Goal: Task Accomplishment & Management: Manage account settings

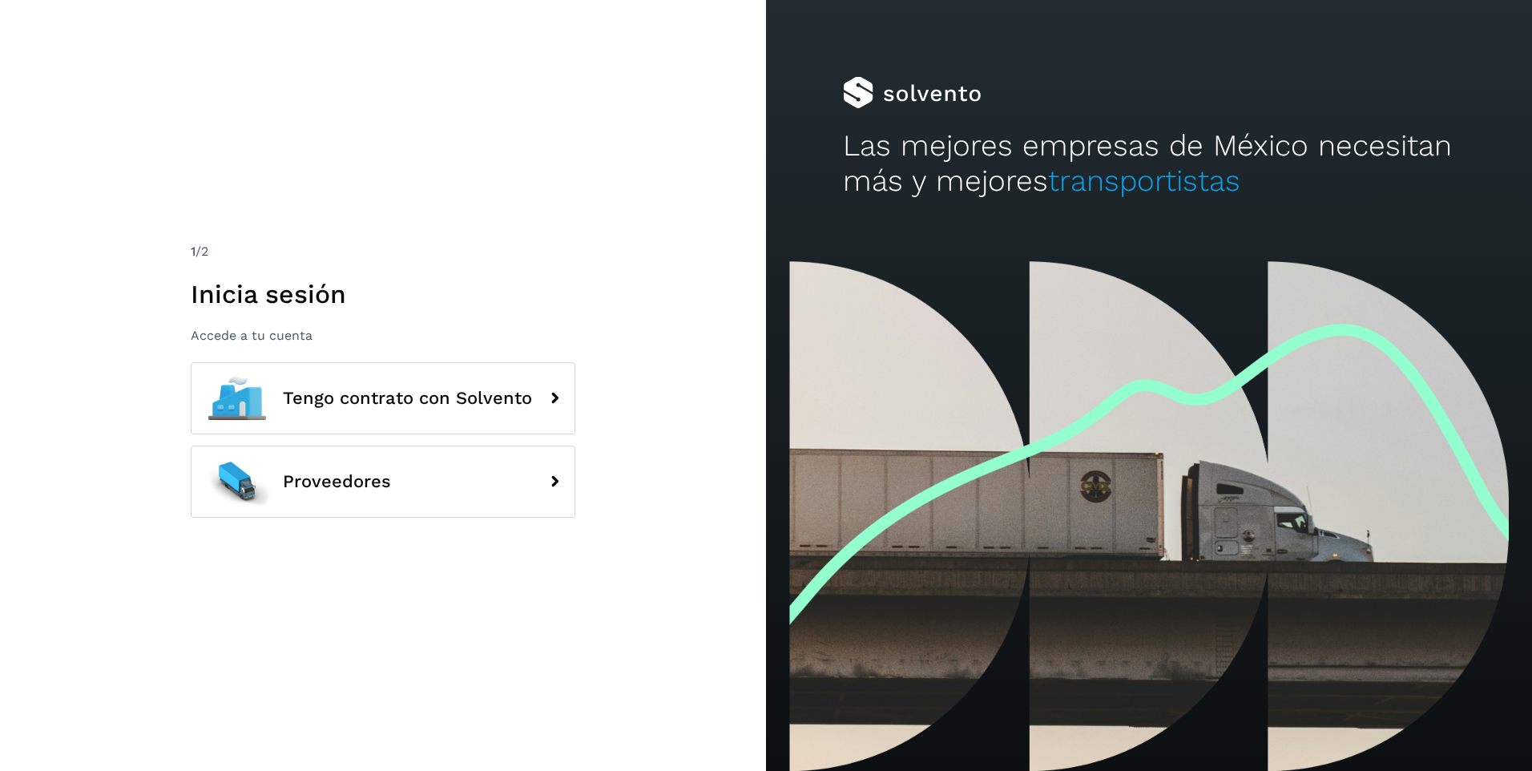
click at [603, 244] on div "1 /2 Inicia sesión Accede a tu cuenta Tengo contrato con Solvento Proveedores" at bounding box center [383, 385] width 766 height 771
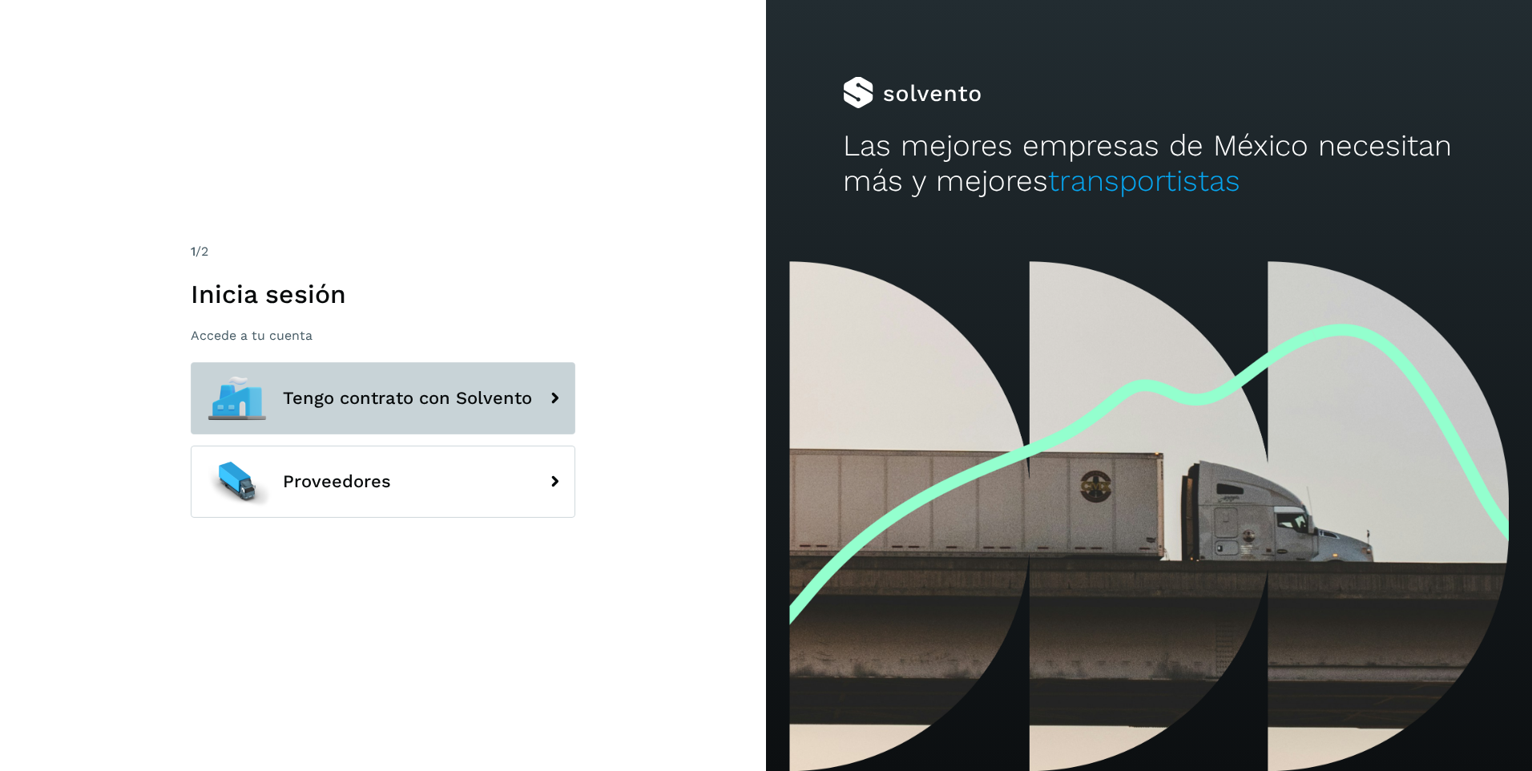
click at [441, 404] on span "Tengo contrato con Solvento" at bounding box center [407, 398] width 249 height 19
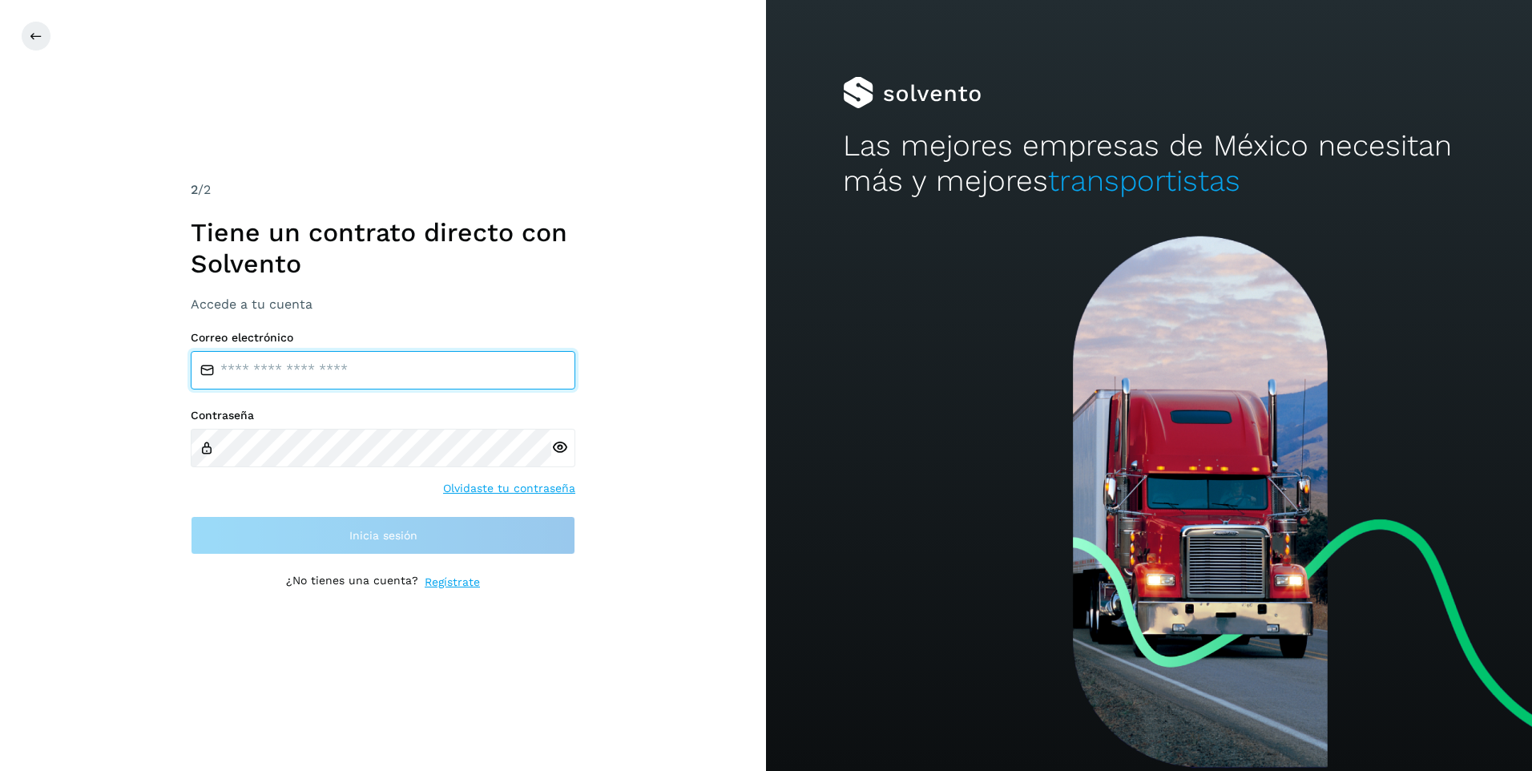
type input "**********"
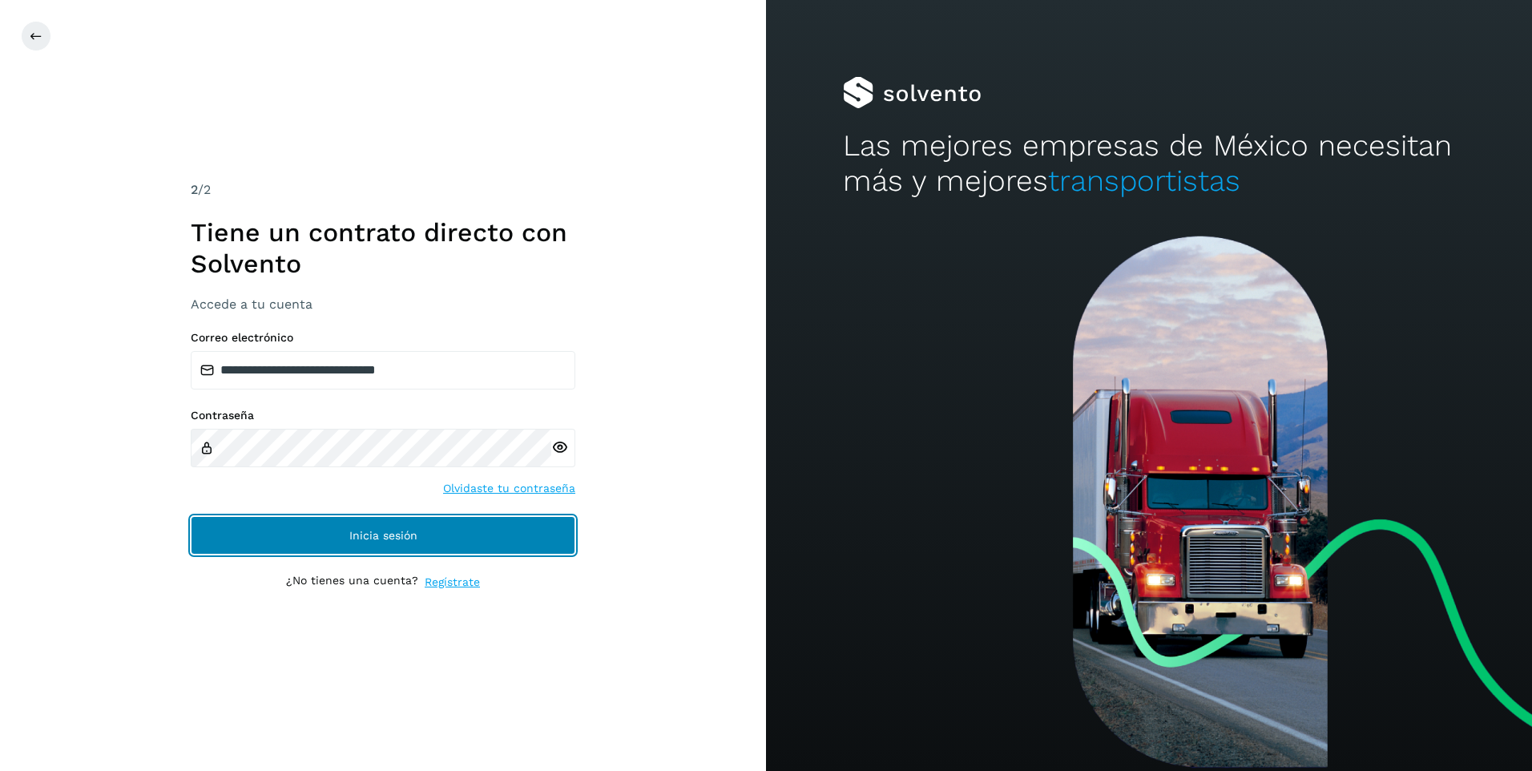
click at [409, 539] on span "Inicia sesión" at bounding box center [383, 535] width 68 height 11
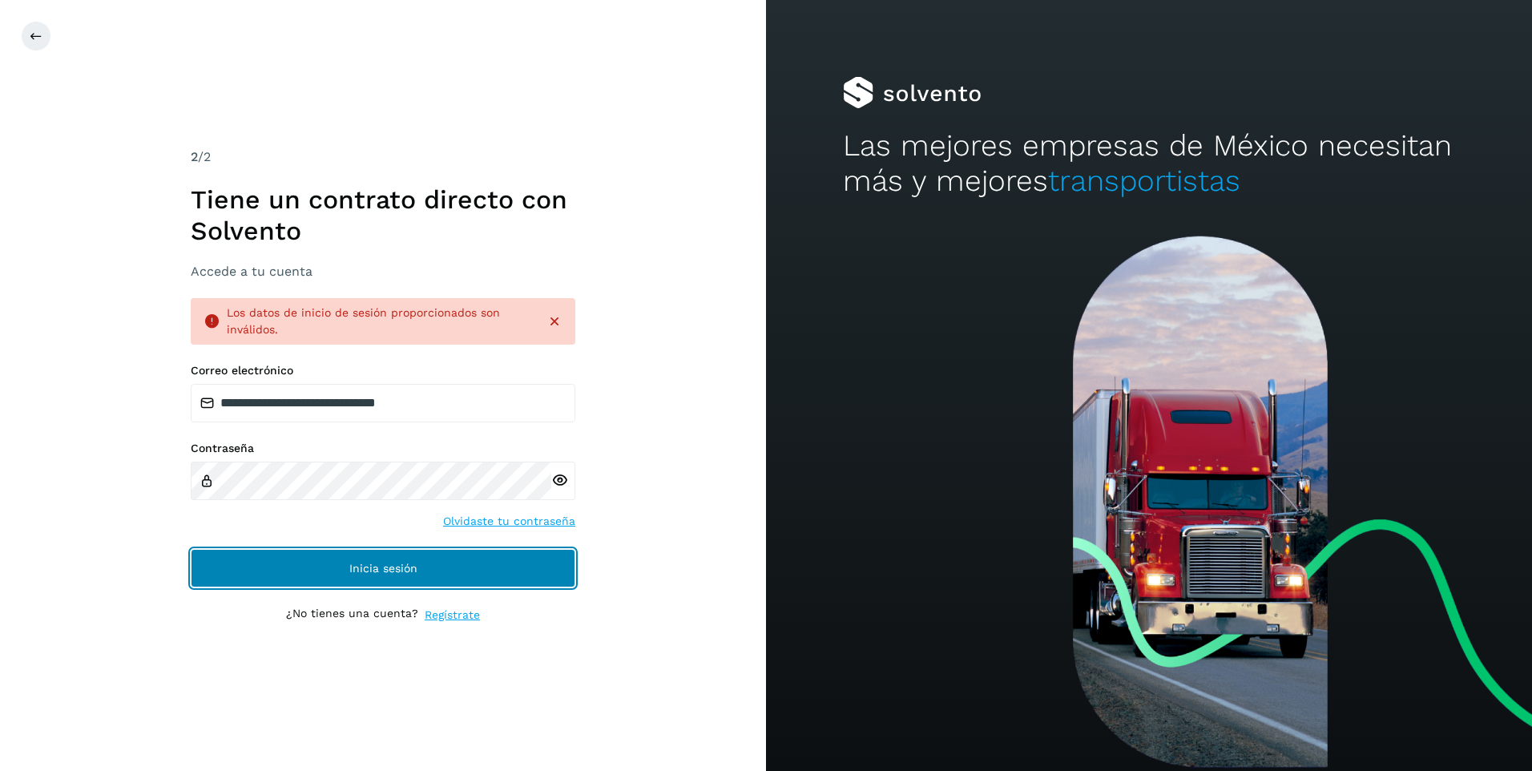
click at [393, 560] on button "Inicia sesión" at bounding box center [383, 568] width 385 height 38
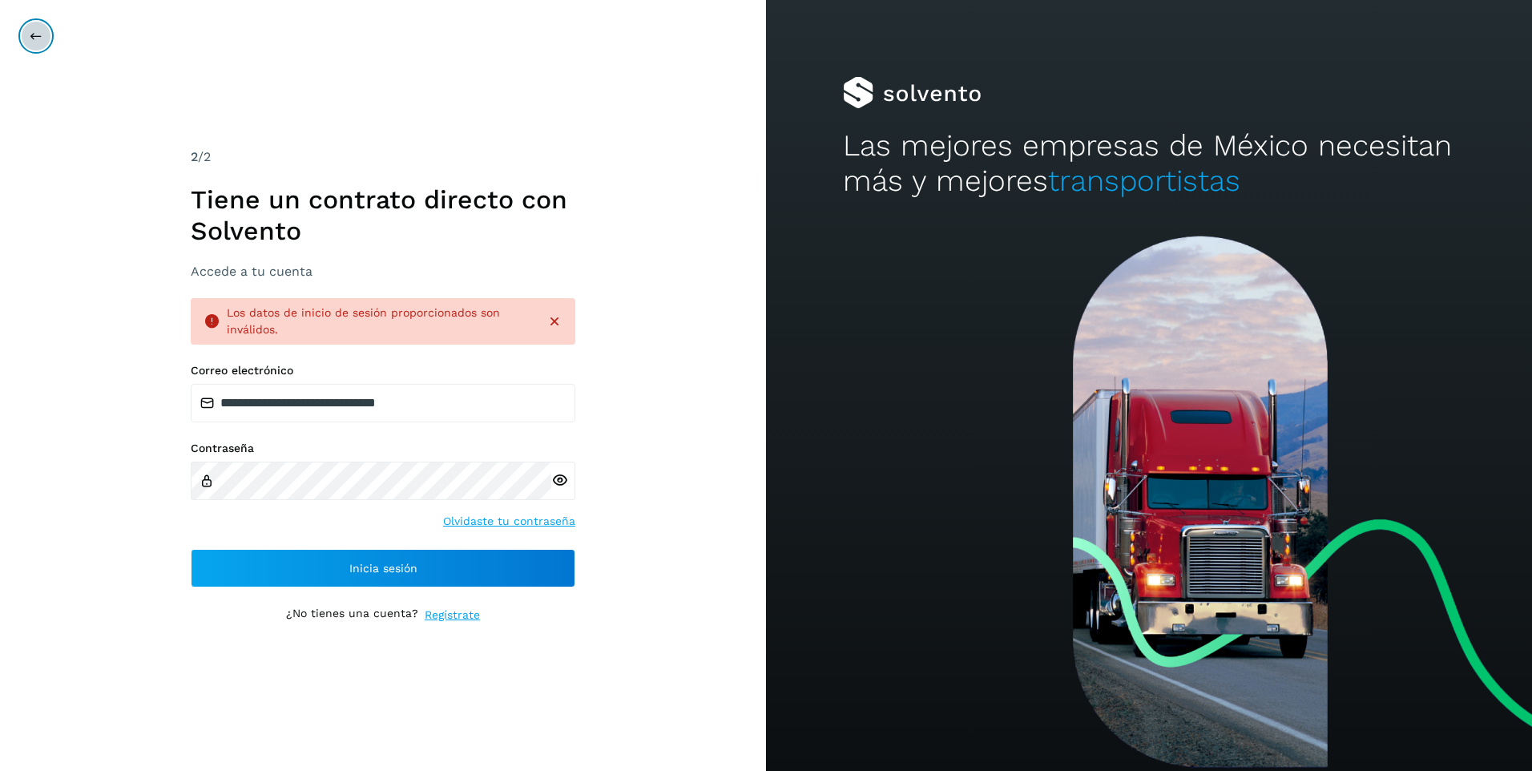
click at [40, 27] on button at bounding box center [36, 36] width 30 height 30
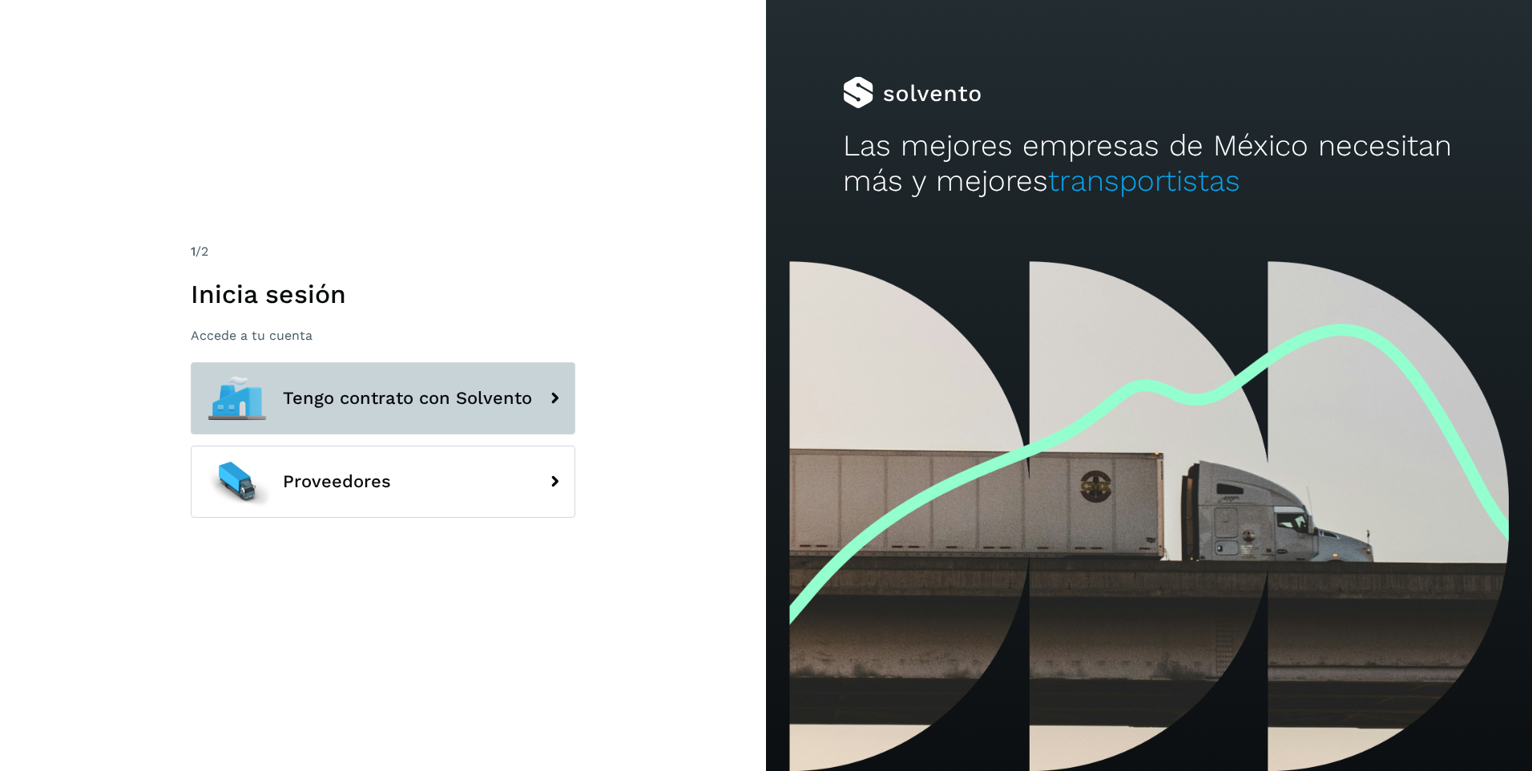
click at [555, 386] on icon at bounding box center [554, 398] width 32 height 32
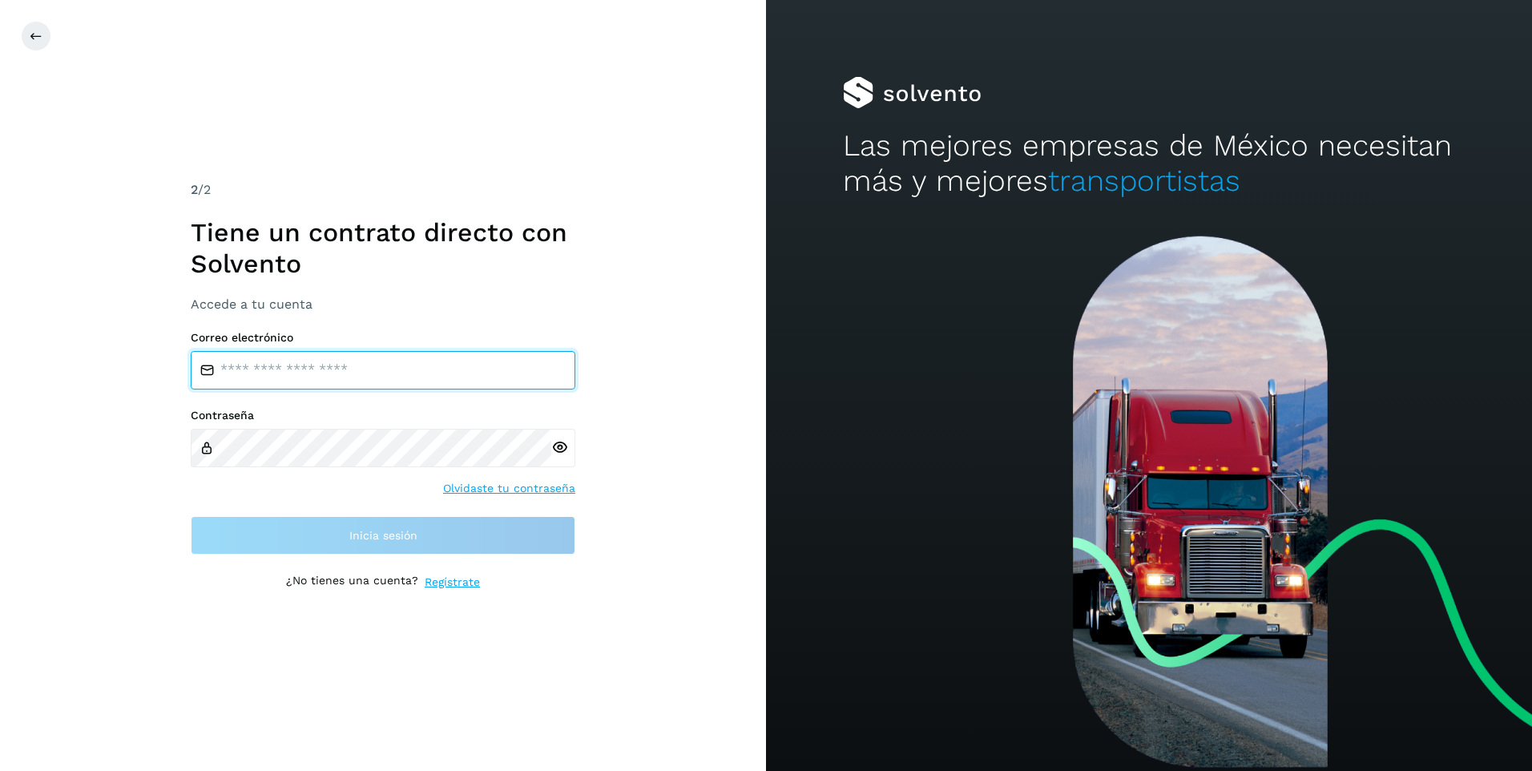
type input "**********"
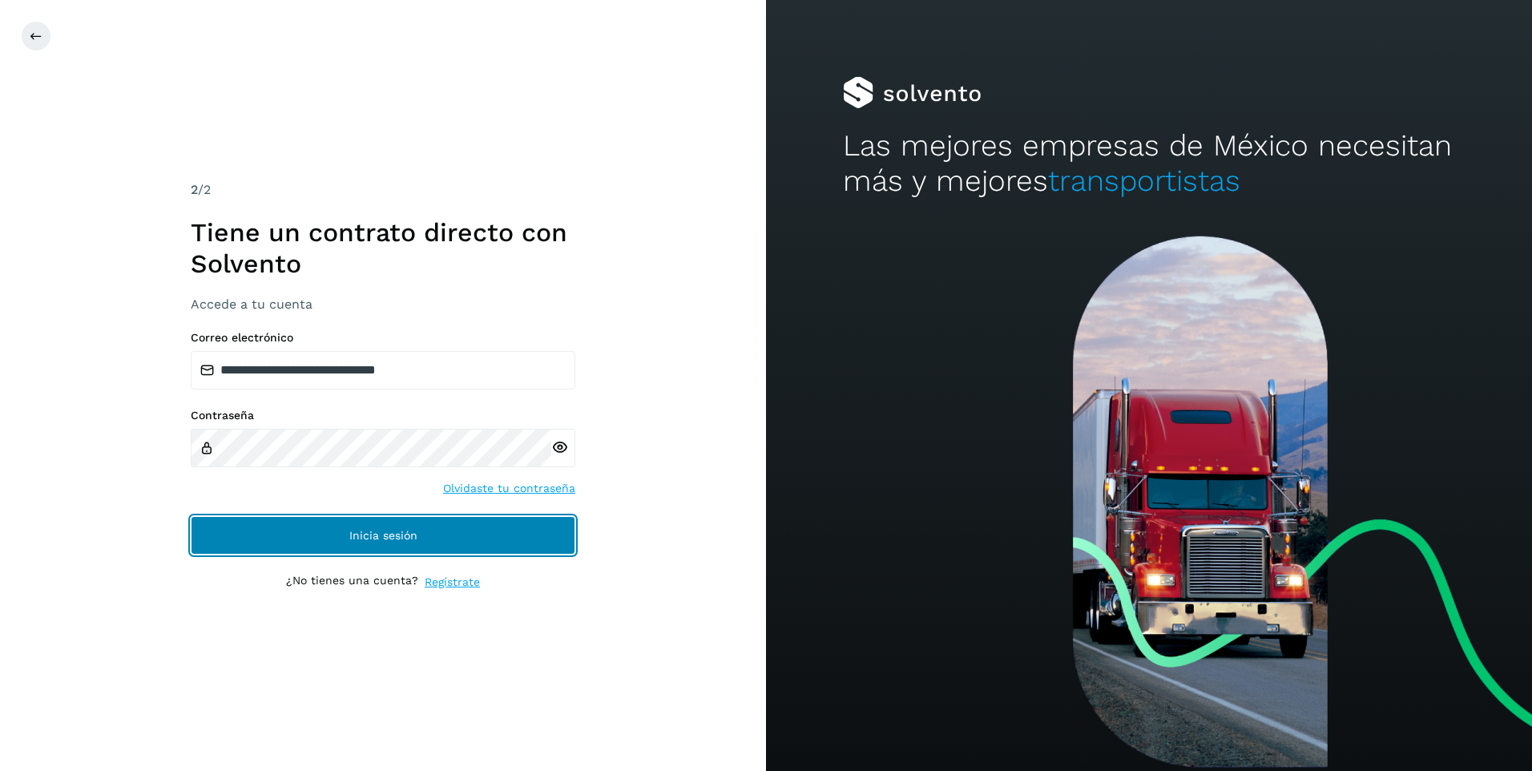
click at [367, 535] on span "Inicia sesión" at bounding box center [383, 535] width 68 height 11
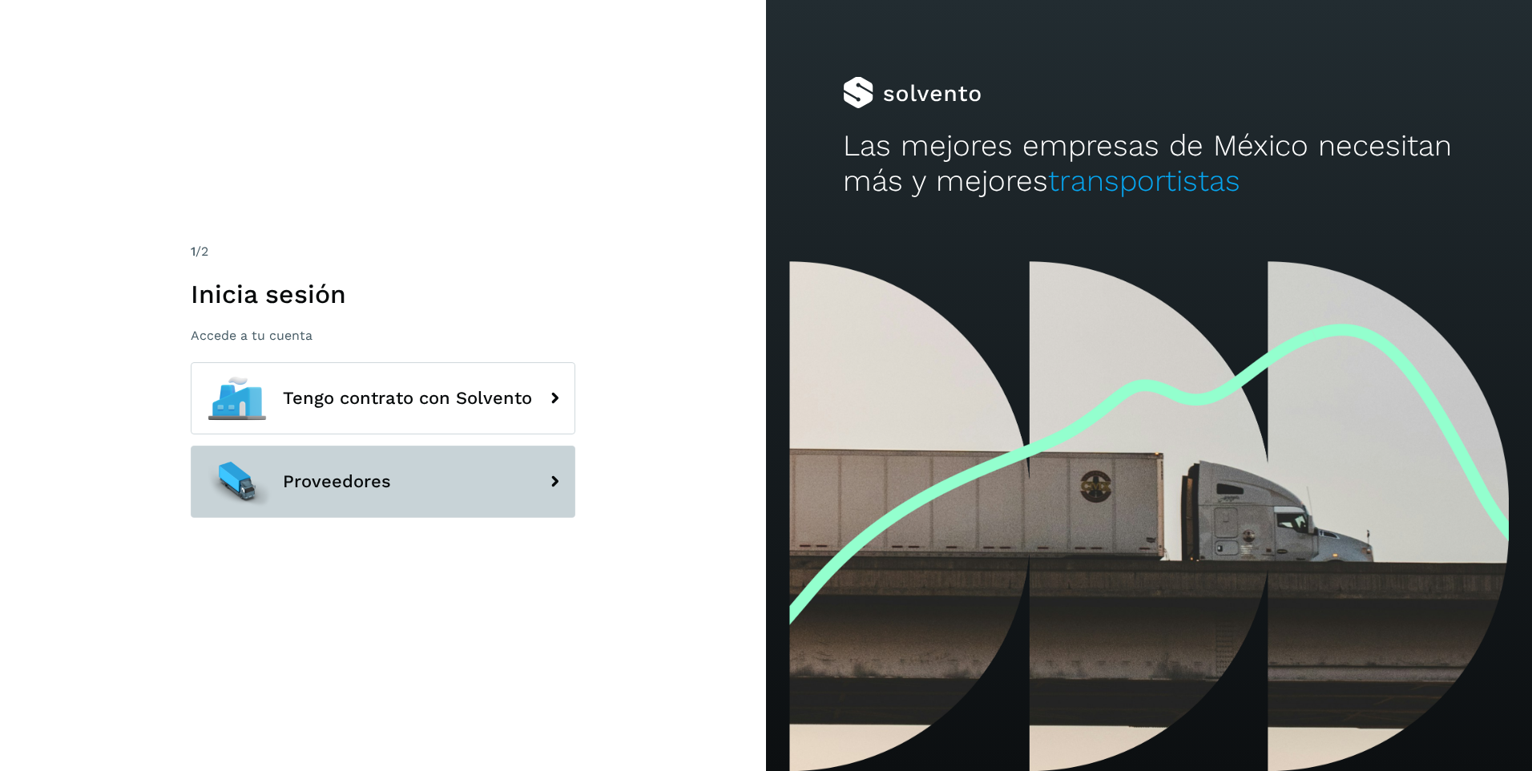
click at [401, 496] on button "Proveedores" at bounding box center [383, 482] width 385 height 72
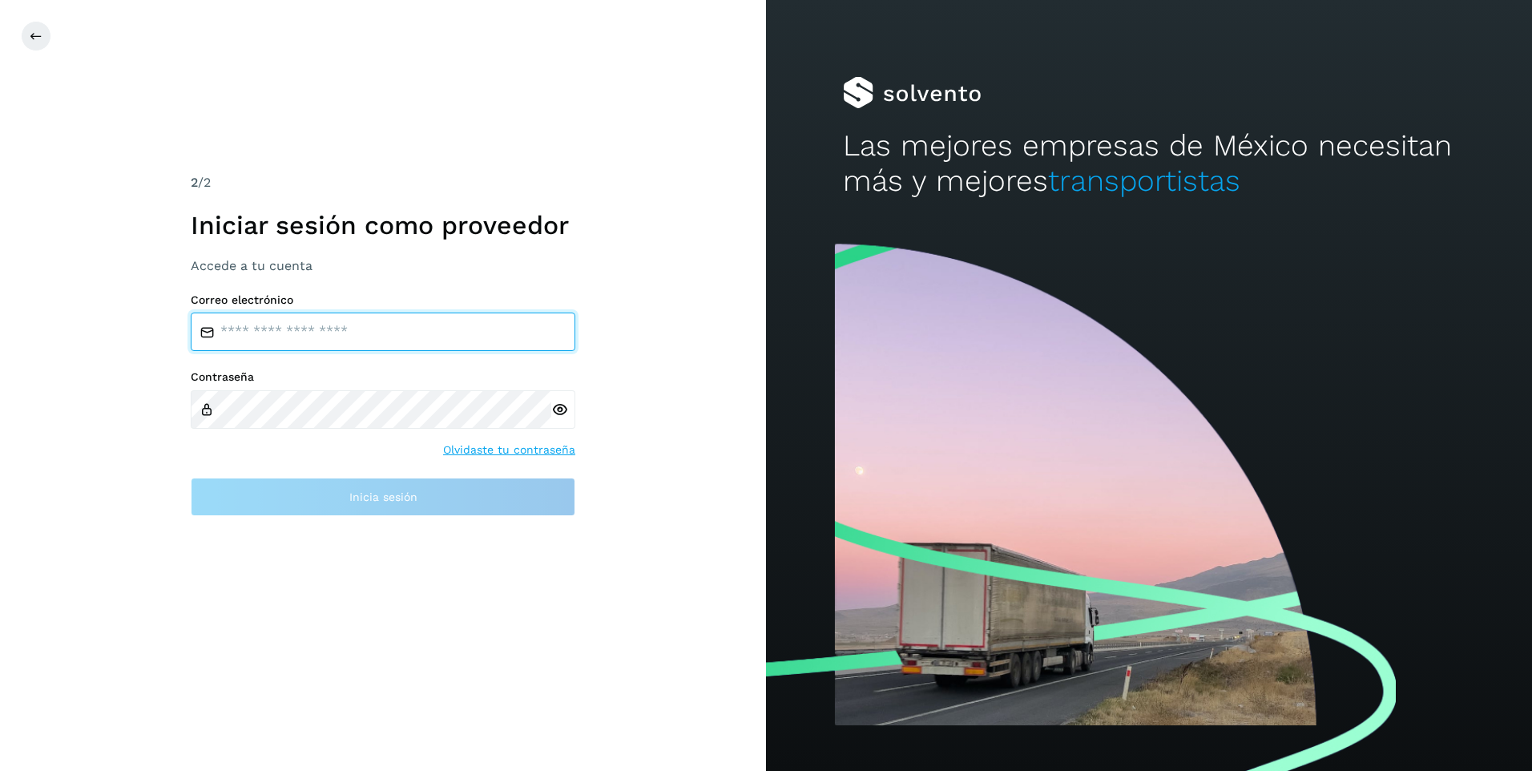
type input "**********"
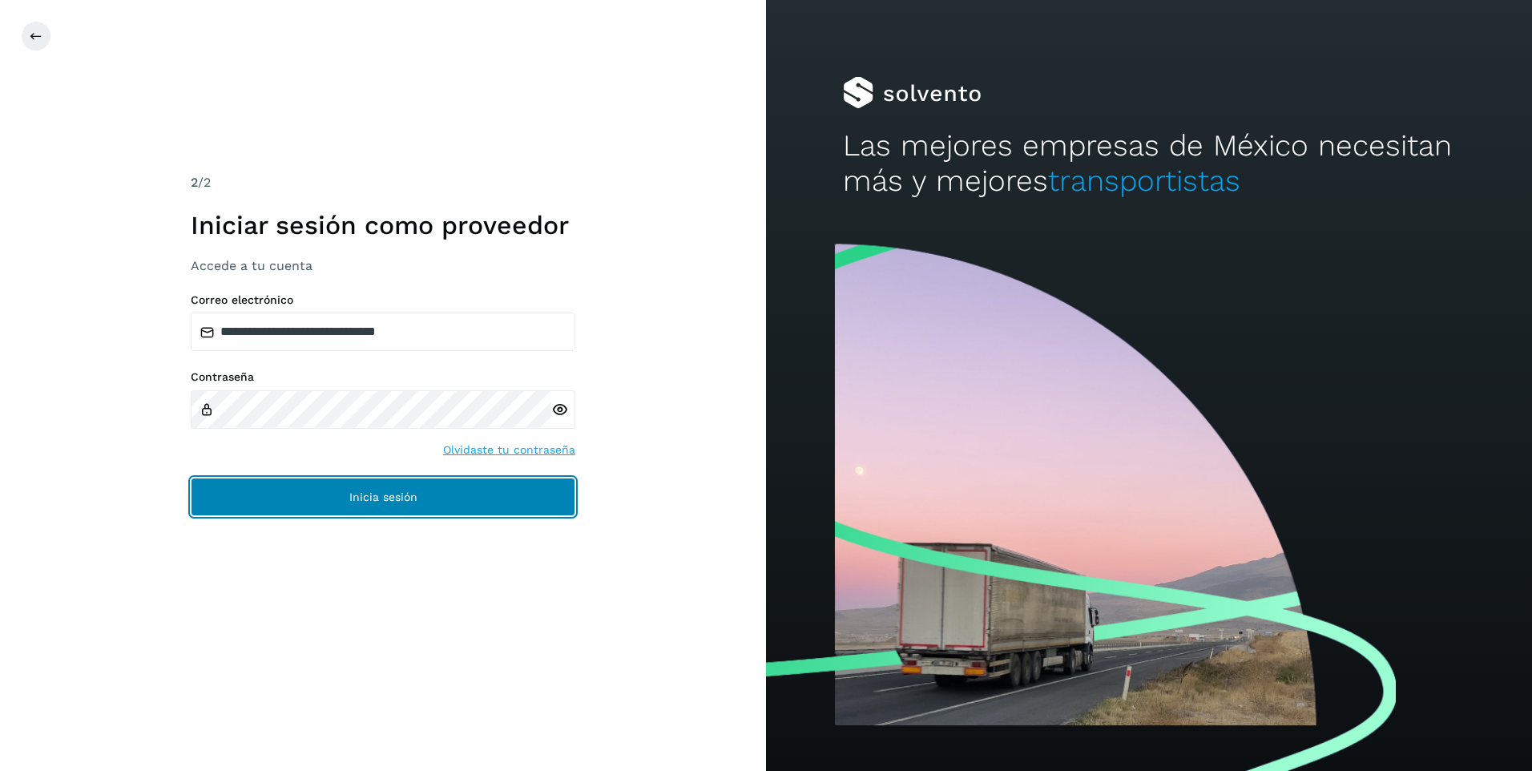
click at [393, 497] on span "Inicia sesión" at bounding box center [383, 496] width 68 height 11
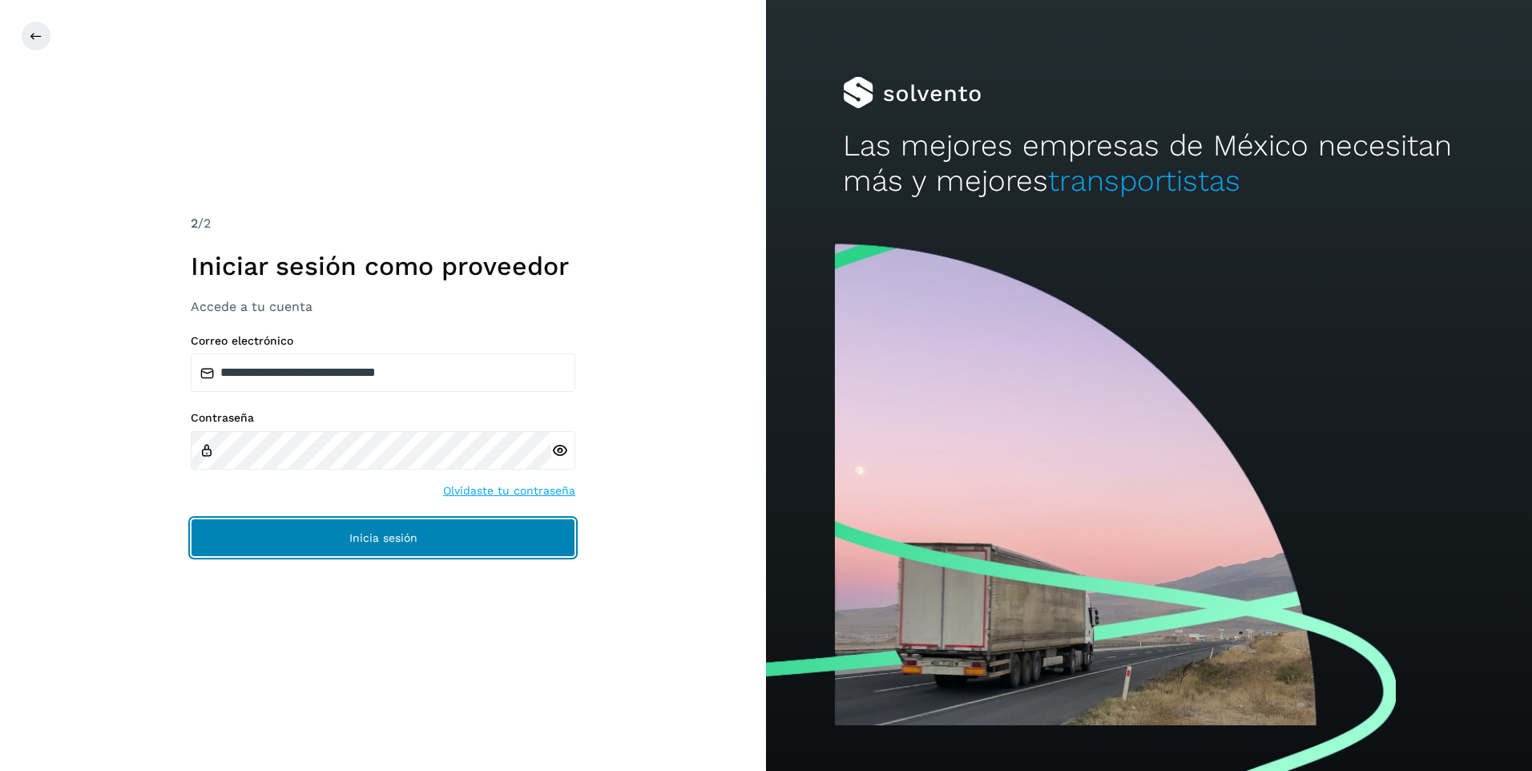
click at [408, 535] on span "Inicia sesión" at bounding box center [383, 537] width 68 height 11
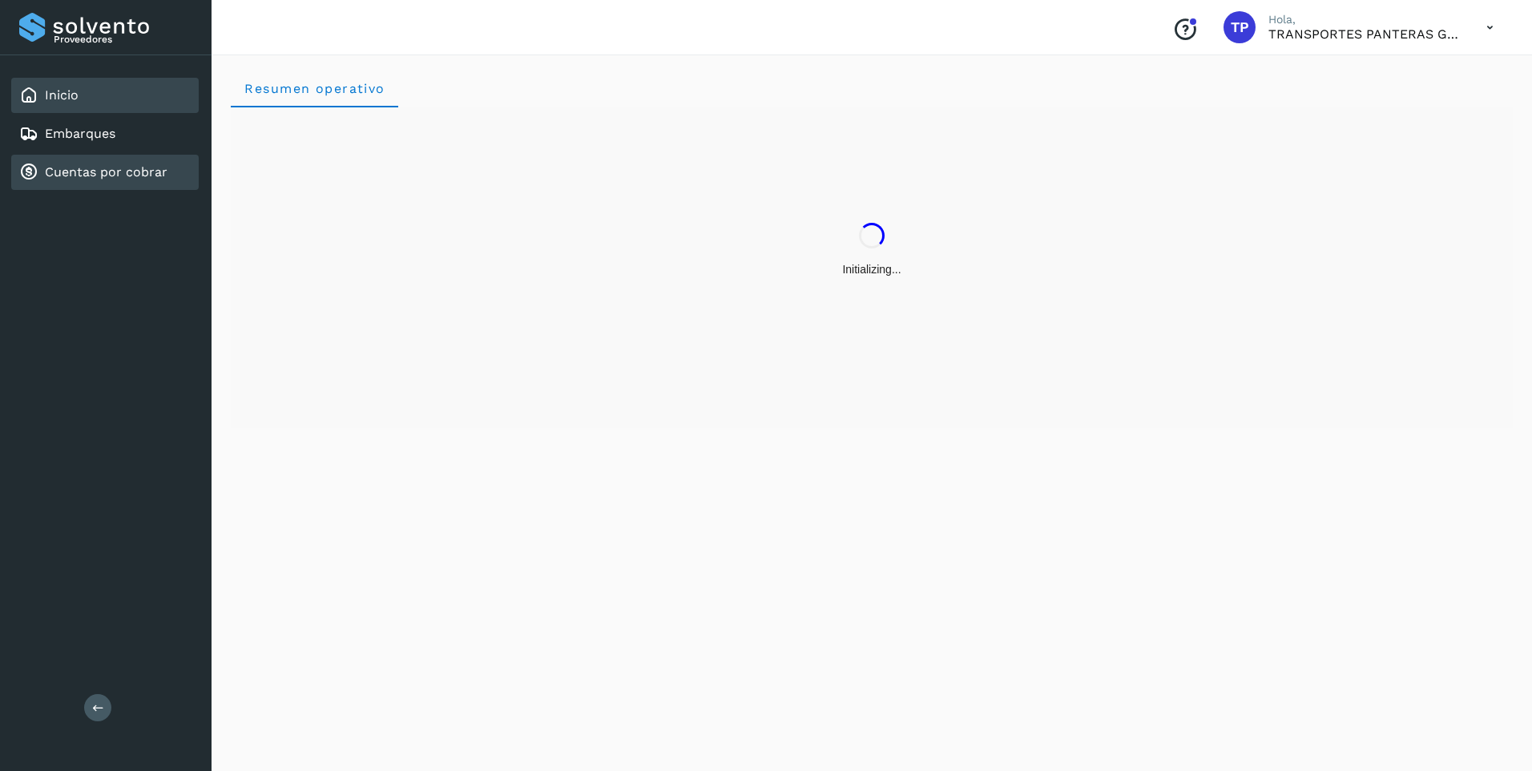
click at [126, 175] on link "Cuentas por cobrar" at bounding box center [106, 171] width 123 height 15
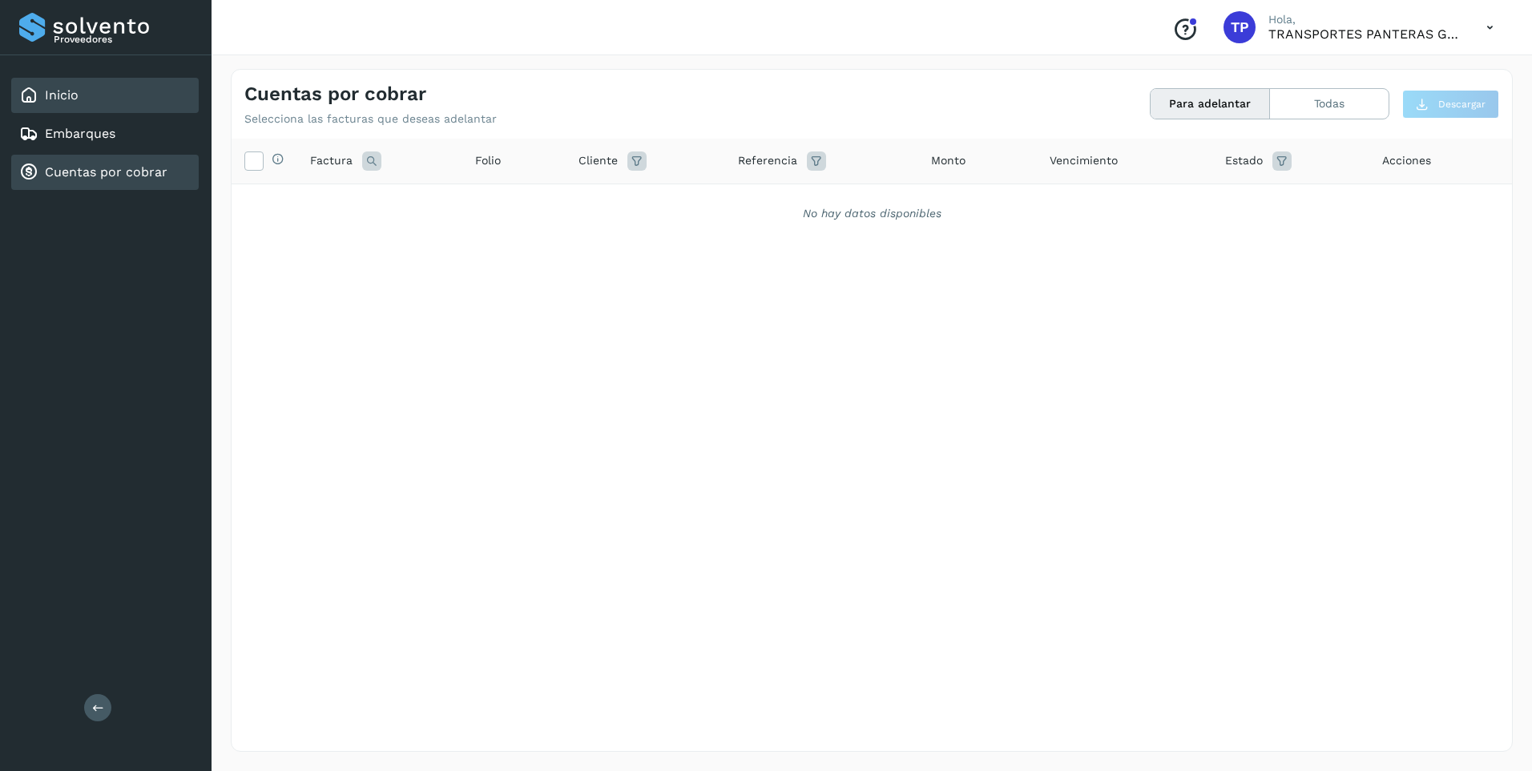
click at [101, 112] on div "Inicio" at bounding box center [105, 95] width 188 height 35
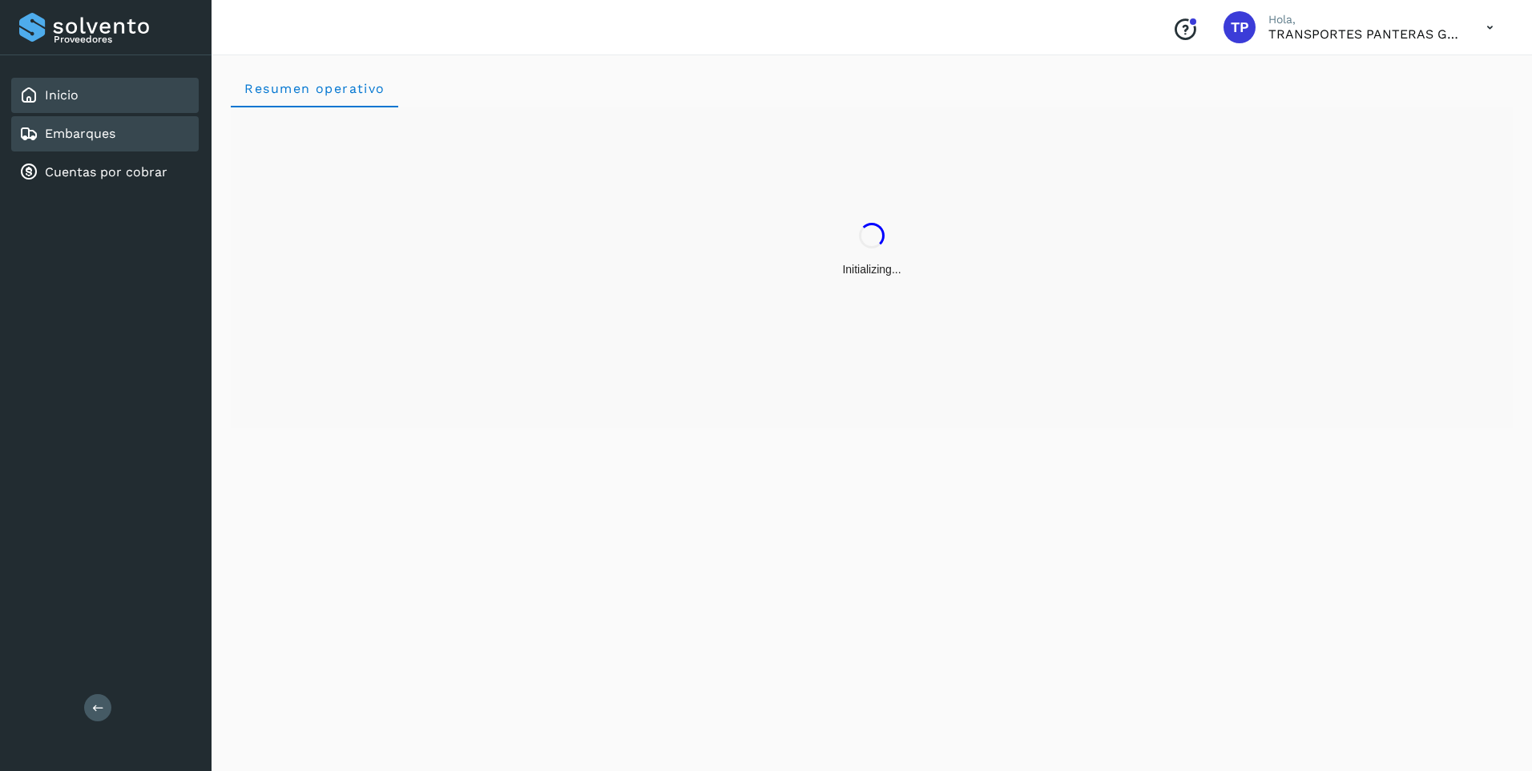
click at [111, 131] on link "Embarques" at bounding box center [80, 133] width 71 height 15
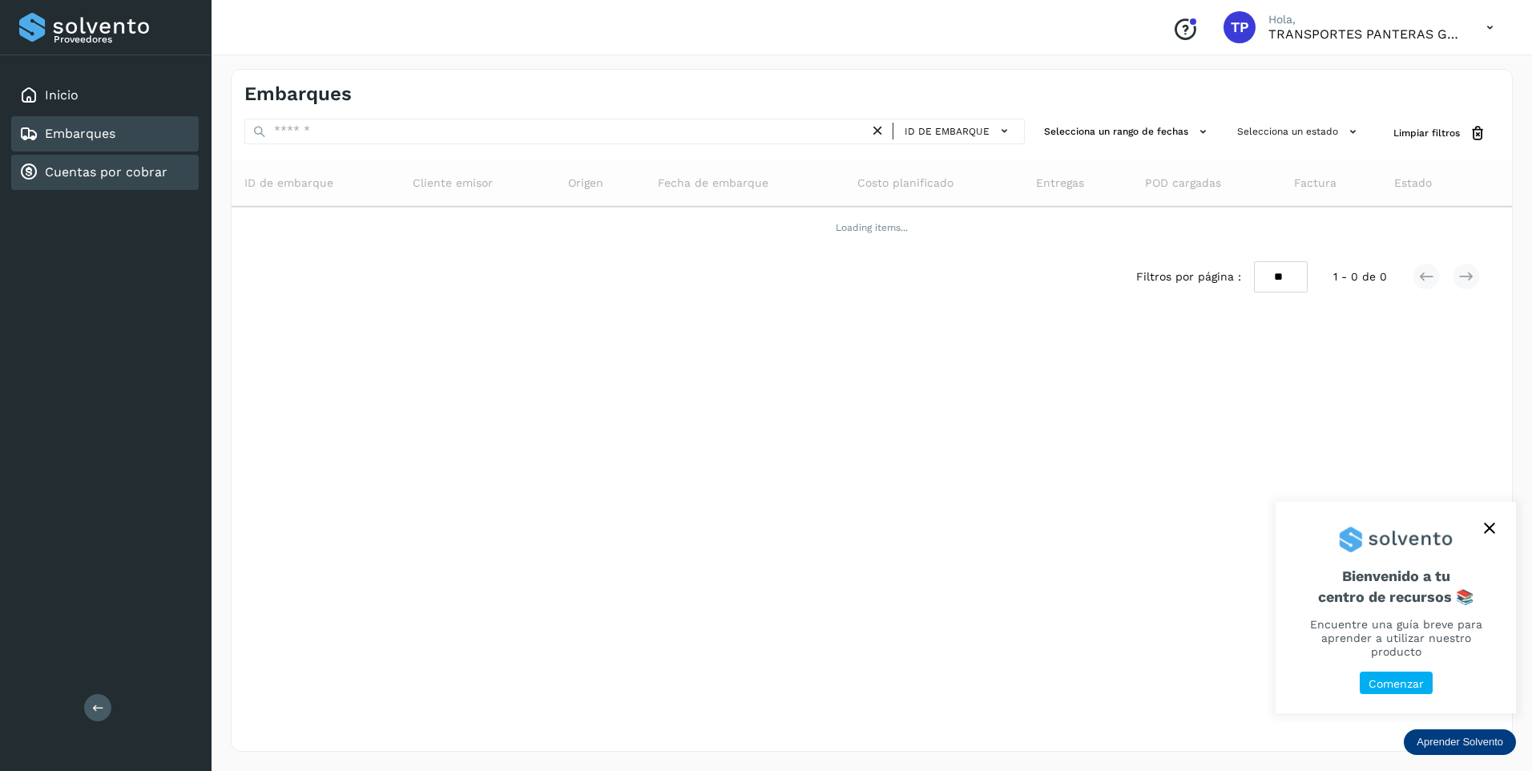
click at [126, 172] on link "Cuentas por cobrar" at bounding box center [106, 171] width 123 height 15
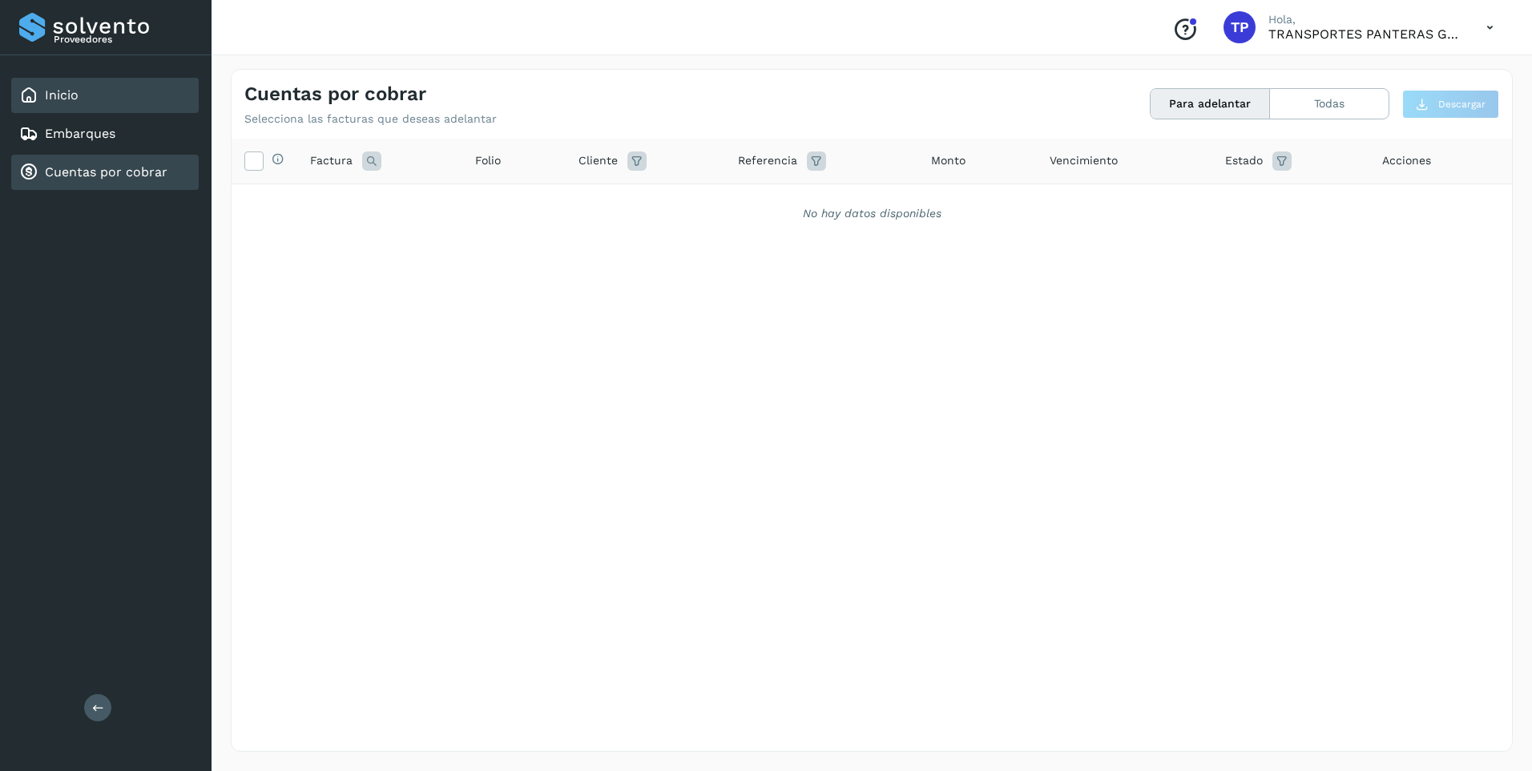
click at [130, 103] on div "Inicio" at bounding box center [105, 95] width 188 height 35
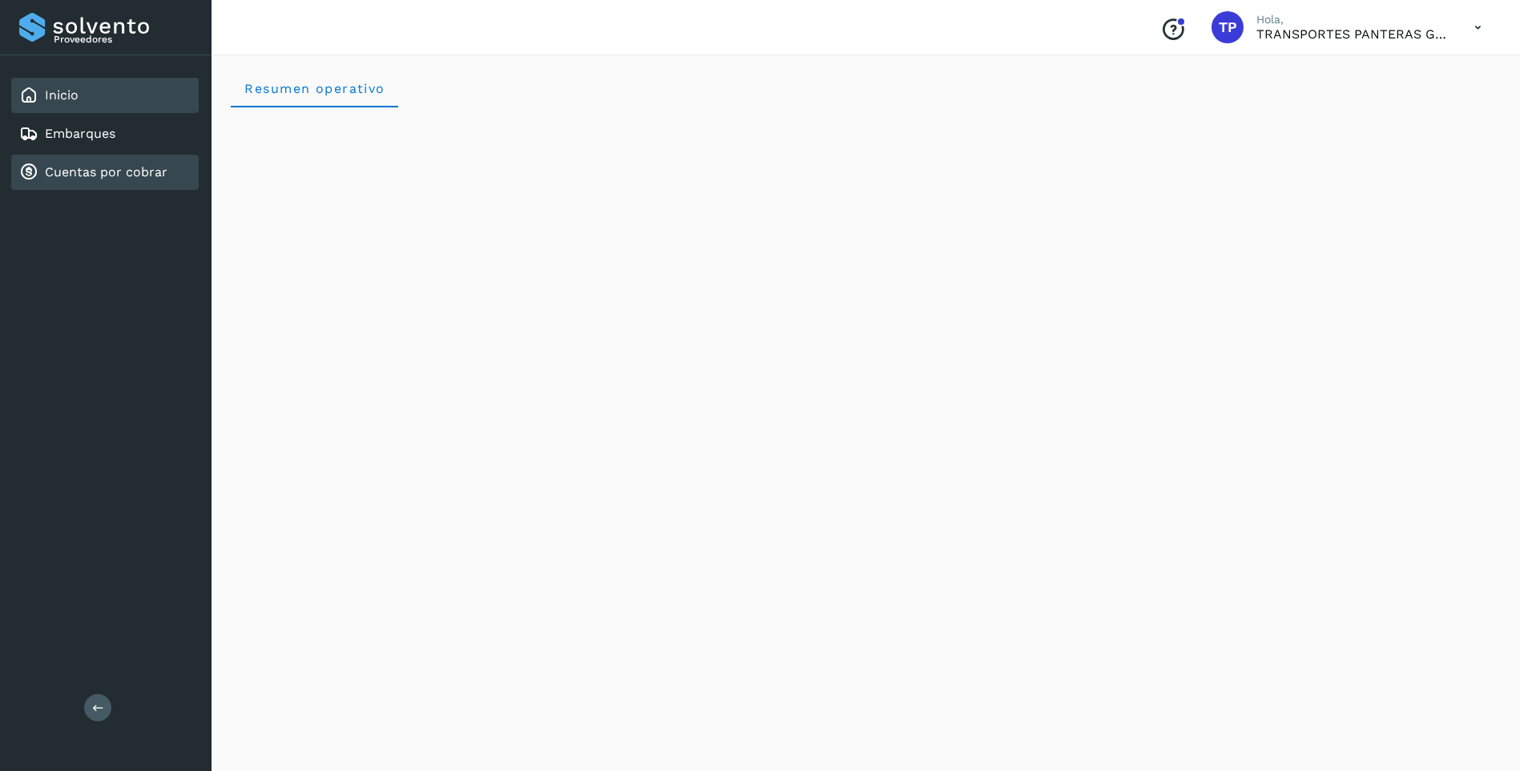
click at [125, 174] on link "Cuentas por cobrar" at bounding box center [106, 171] width 123 height 15
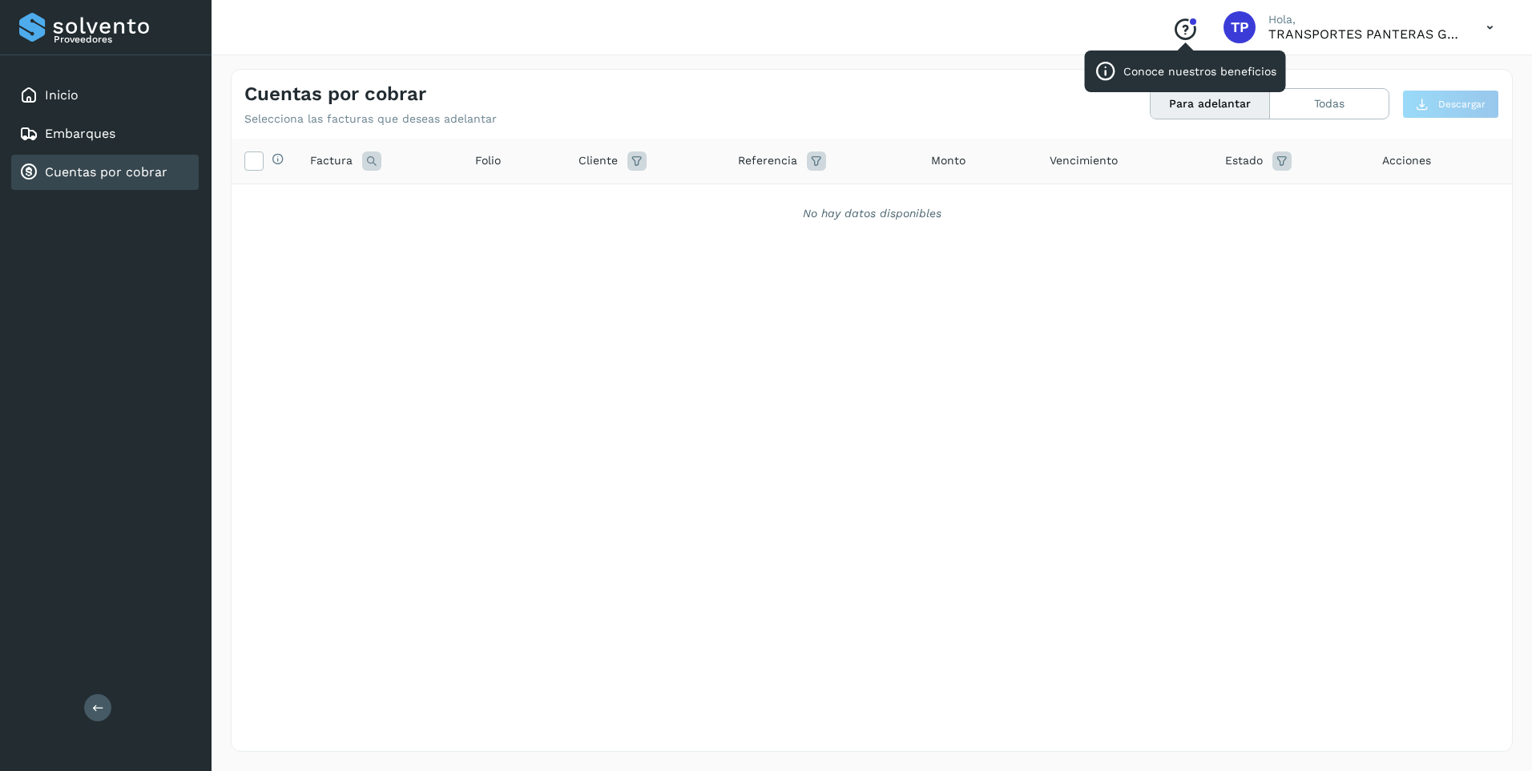
click at [1190, 27] on icon "Conoce nuestros beneficios" at bounding box center [1185, 30] width 26 height 26
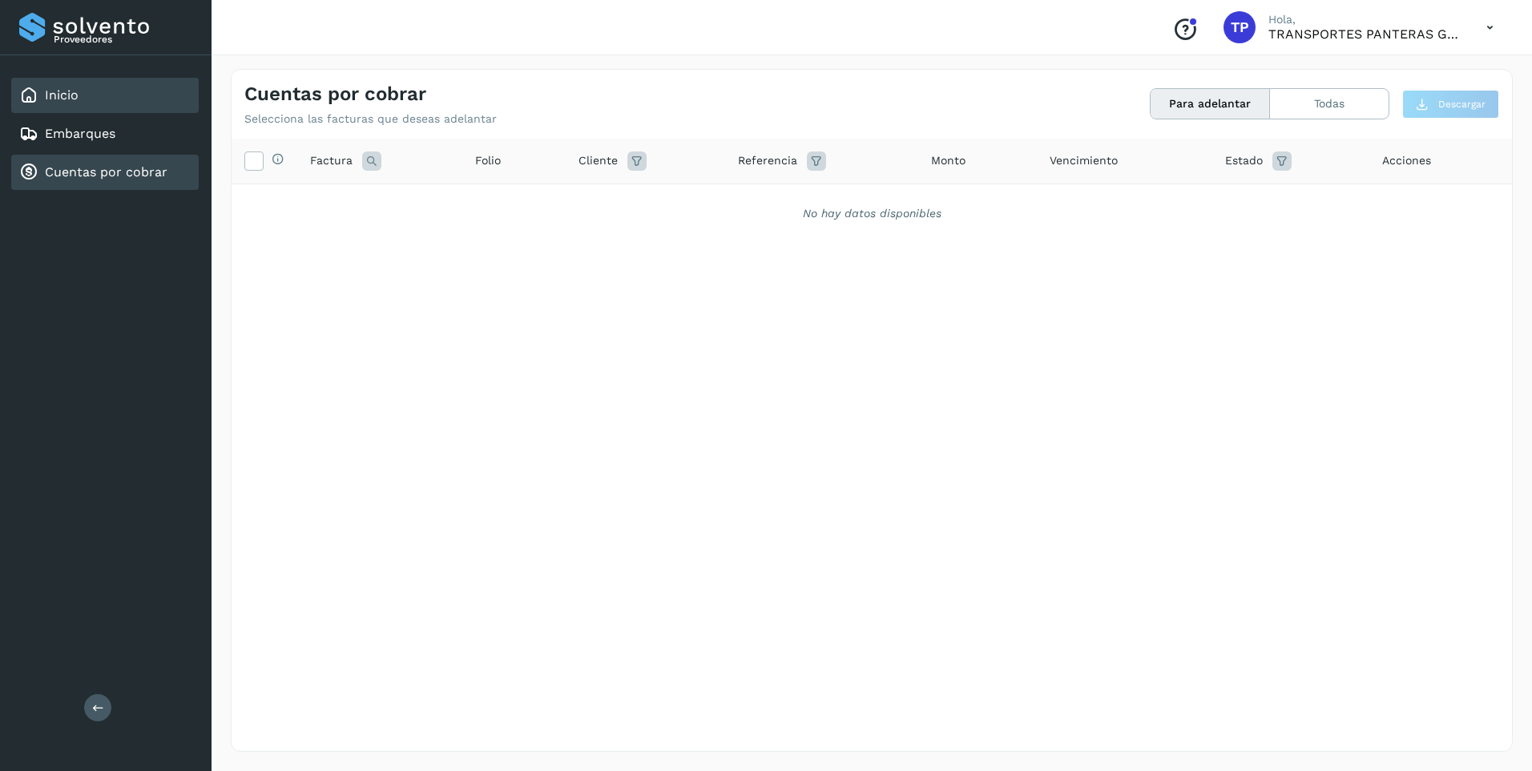
click at [139, 104] on div "Inicio" at bounding box center [105, 95] width 188 height 35
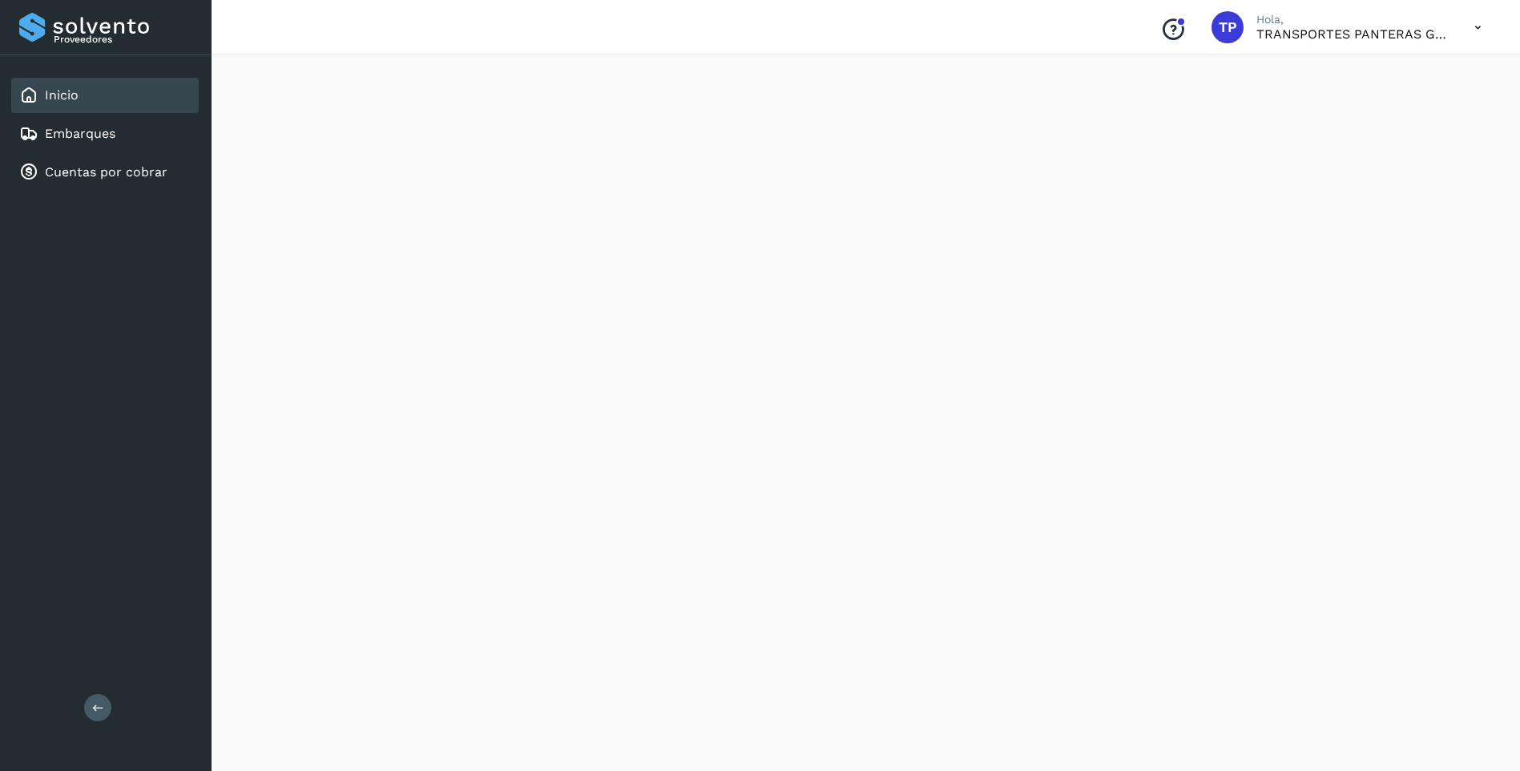
scroll to position [321, 0]
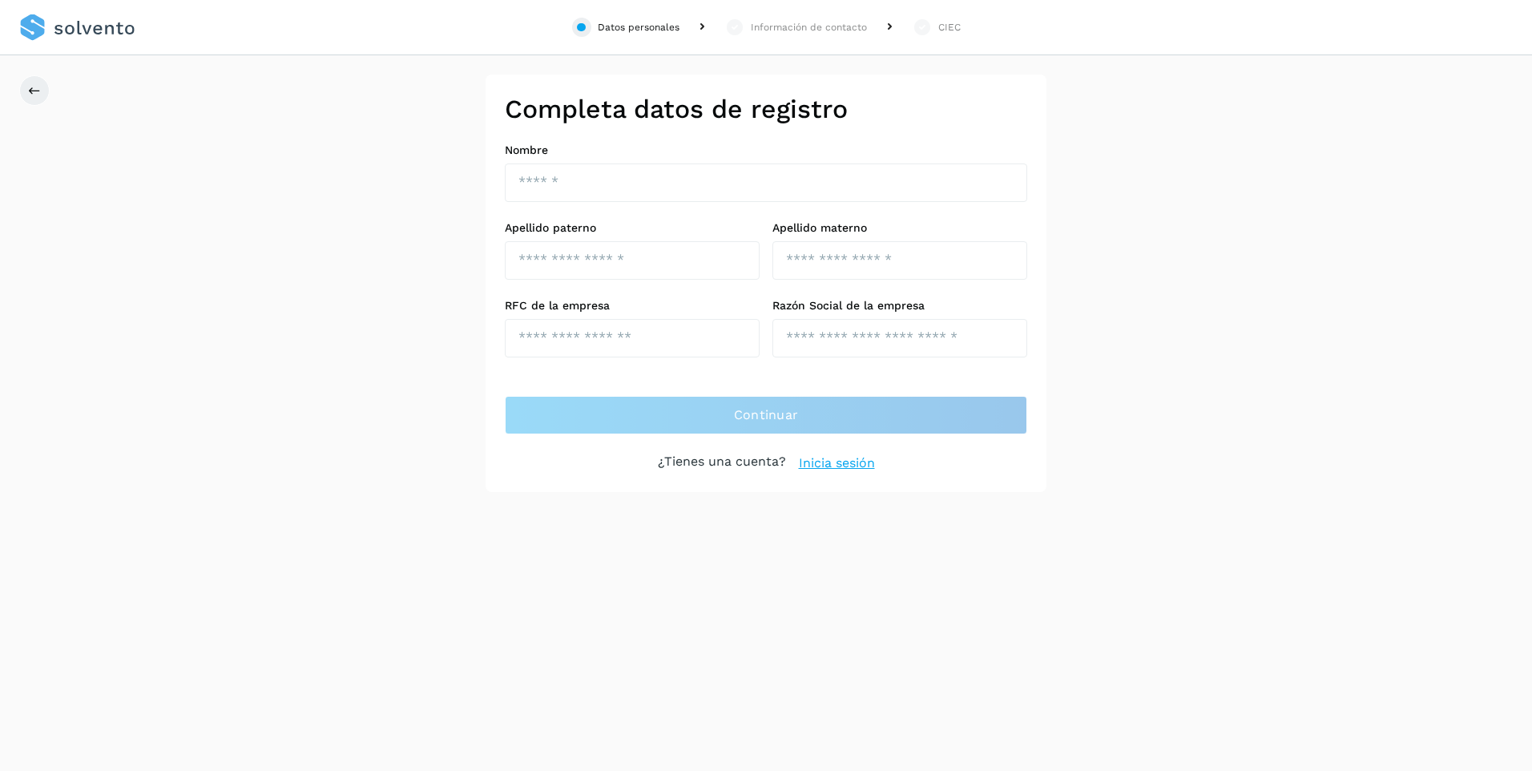
click at [865, 465] on link "Inicia sesión" at bounding box center [837, 463] width 76 height 19
click at [835, 464] on link "Inicia sesión" at bounding box center [837, 463] width 76 height 19
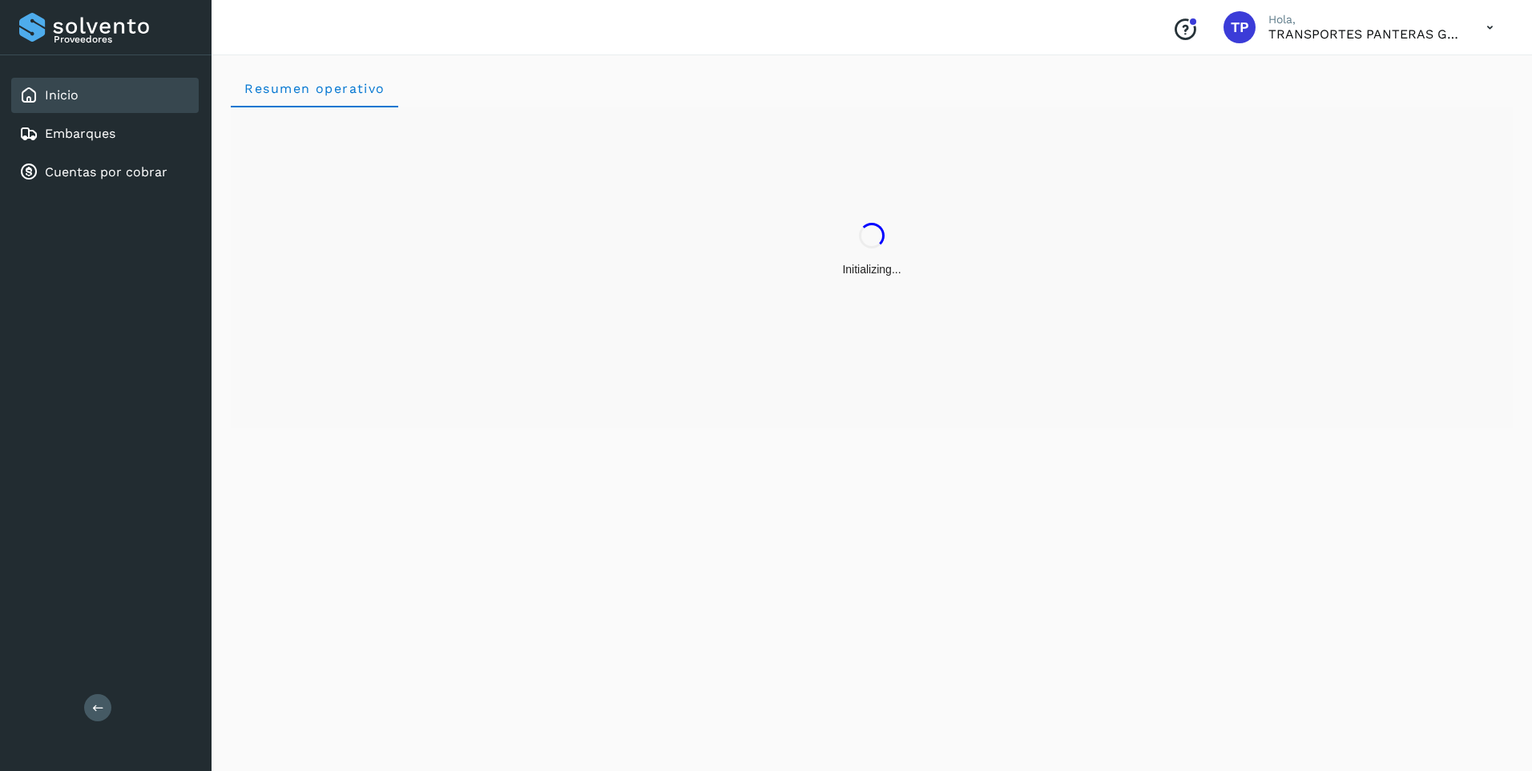
click at [828, 458] on div "Resumen operativo" at bounding box center [872, 410] width 1321 height 721
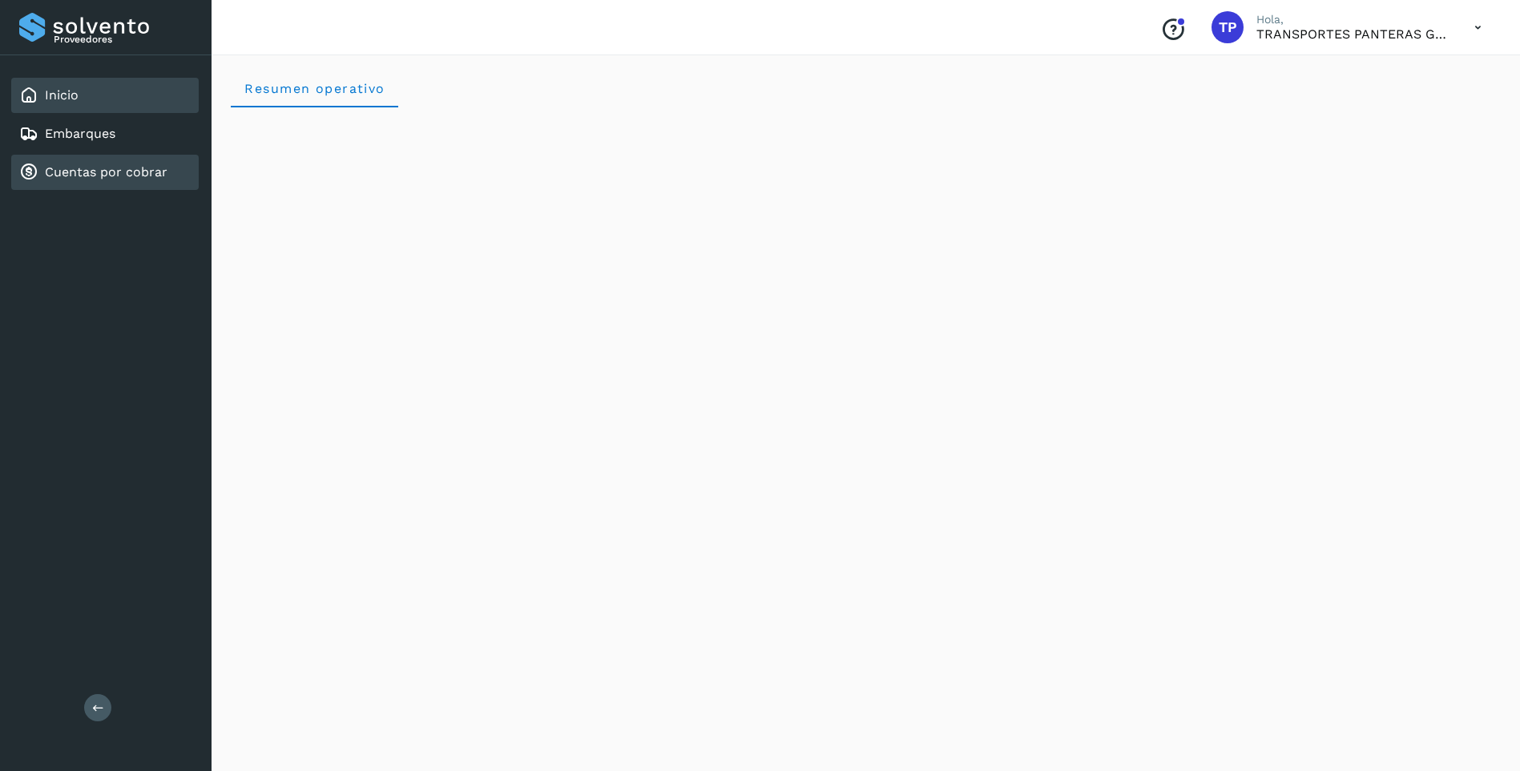
click at [175, 159] on div "Cuentas por cobrar" at bounding box center [105, 172] width 188 height 35
